Goal: Use online tool/utility: Utilize a website feature to perform a specific function

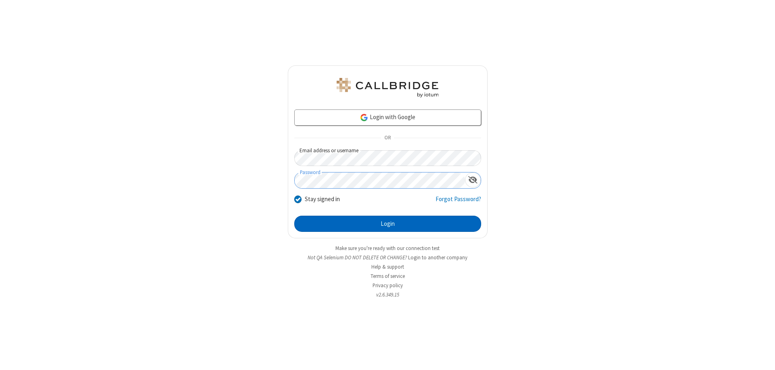
click at [387, 224] on button "Login" at bounding box center [387, 223] width 187 height 16
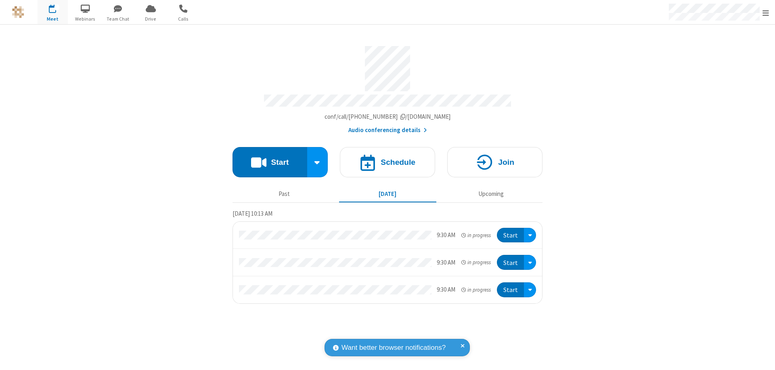
click at [269, 158] on button "Start" at bounding box center [269, 162] width 75 height 30
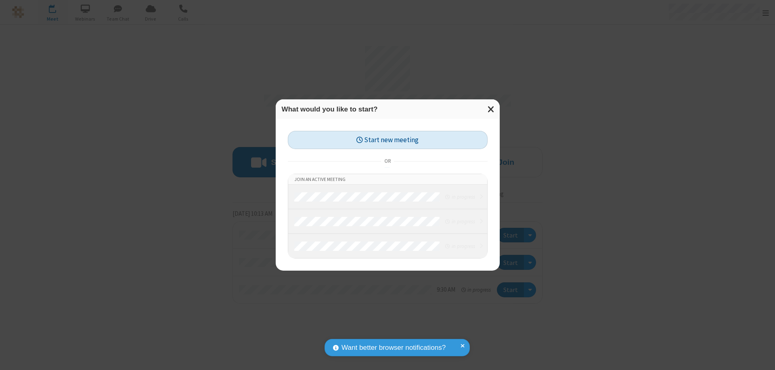
click at [387, 140] on button "Start new meeting" at bounding box center [388, 140] width 200 height 18
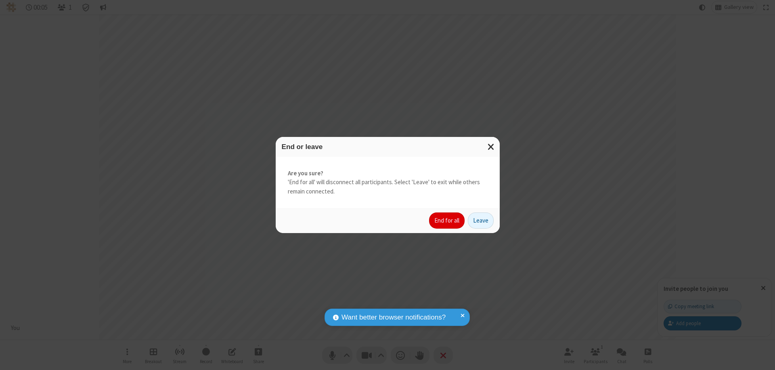
click at [447, 220] on button "End for all" at bounding box center [447, 220] width 36 height 16
